Goal: Task Accomplishment & Management: Manage account settings

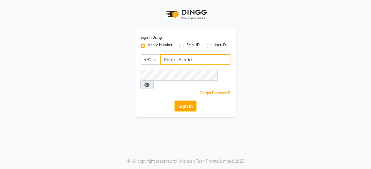
drag, startPoint x: 0, startPoint y: 0, endPoint x: 173, endPoint y: 62, distance: 183.3
click at [173, 62] on input "Username" at bounding box center [195, 59] width 70 height 11
click at [188, 59] on input "Username" at bounding box center [195, 59] width 70 height 11
type input "6366554440"
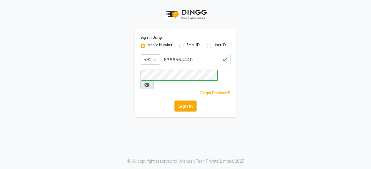
click at [189, 101] on button "Sign In" at bounding box center [185, 106] width 22 height 11
